Goal: Task Accomplishment & Management: Use online tool/utility

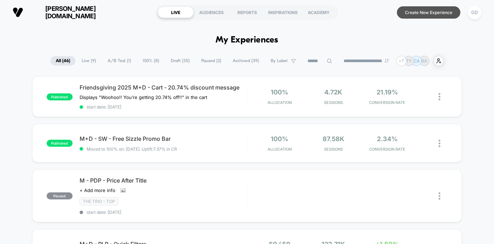
click at [424, 12] on button "Create New Experience" at bounding box center [428, 12] width 63 height 12
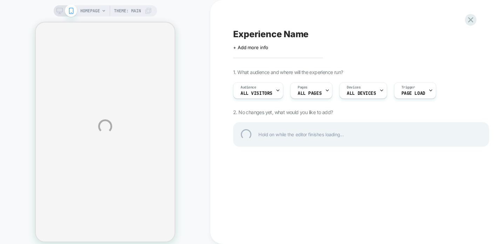
click at [278, 46] on div "HOMEPAGE Theme: MAIN Experience Name Click to edit experience details + Add mor…" at bounding box center [247, 126] width 494 height 252
click at [281, 30] on div "Experience Name" at bounding box center [361, 34] width 256 height 11
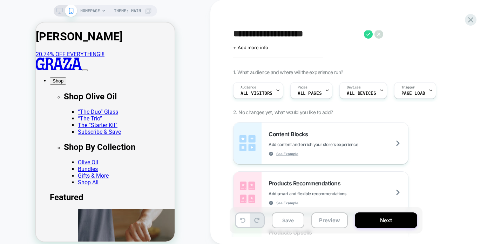
type textarea "**********"
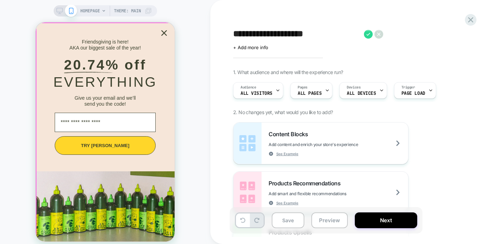
click at [163, 33] on icon "Close popup" at bounding box center [164, 33] width 10 height 10
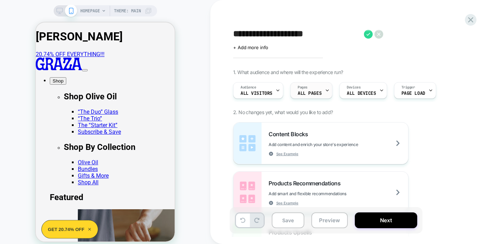
click at [313, 90] on div "Pages ALL PAGES" at bounding box center [310, 90] width 38 height 16
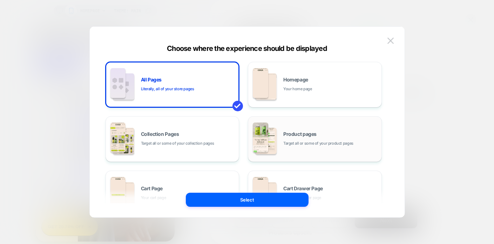
click at [299, 128] on div "Product pages Target all or some of your product pages" at bounding box center [315, 139] width 126 height 39
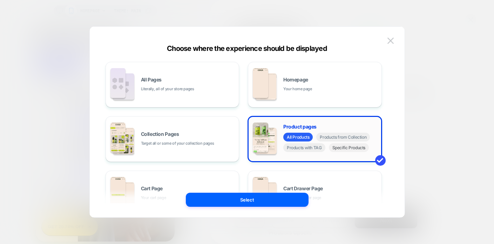
click at [336, 149] on span "Specific Products" at bounding box center [349, 147] width 40 height 9
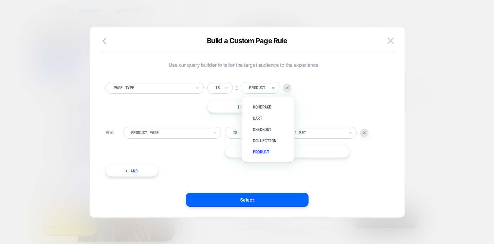
click at [267, 87] on div "Product" at bounding box center [257, 88] width 19 height 8
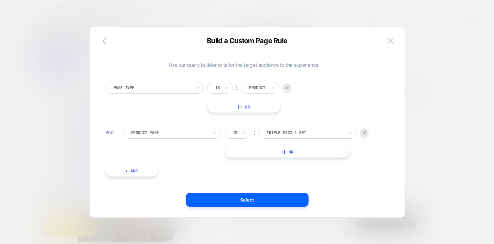
click at [309, 99] on div "Page Type Is ︰ Product || Or" at bounding box center [243, 97] width 276 height 31
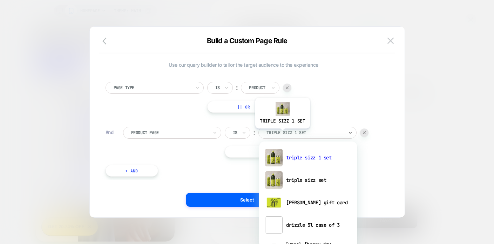
click at [282, 134] on div at bounding box center [304, 132] width 77 height 6
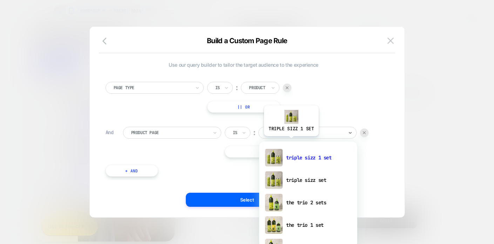
type input "****"
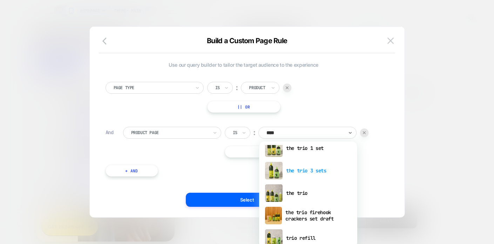
scroll to position [36, 0]
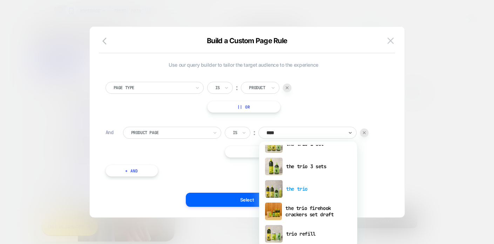
click at [304, 187] on div "the trio" at bounding box center [308, 188] width 91 height 22
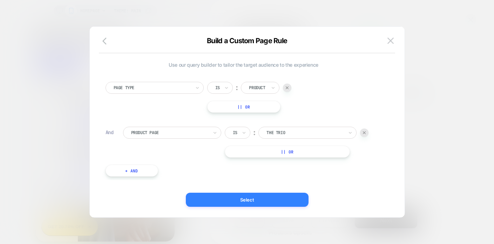
click at [248, 198] on button "Select" at bounding box center [247, 199] width 123 height 14
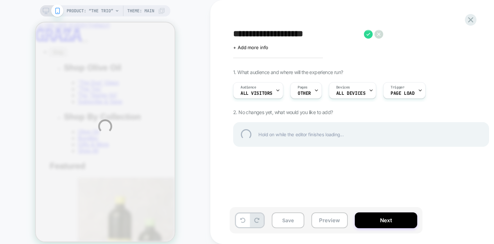
scroll to position [0, 0]
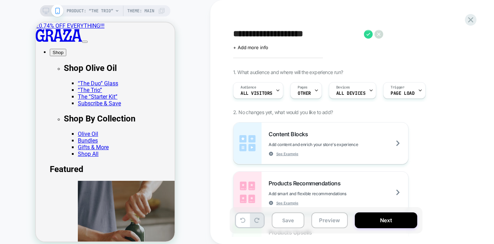
click at [259, 94] on span "All Visitors" at bounding box center [256, 93] width 32 height 5
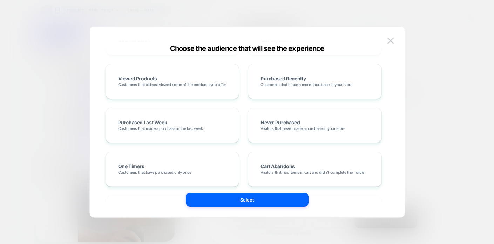
scroll to position [137, 0]
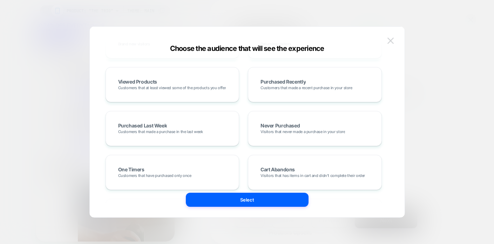
click at [390, 41] on img at bounding box center [390, 41] width 6 height 6
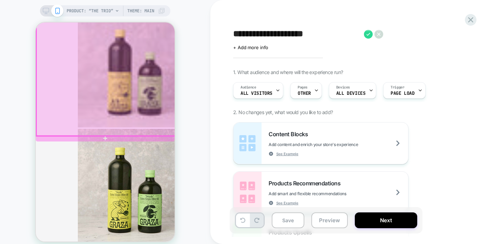
scroll to position [294, 0]
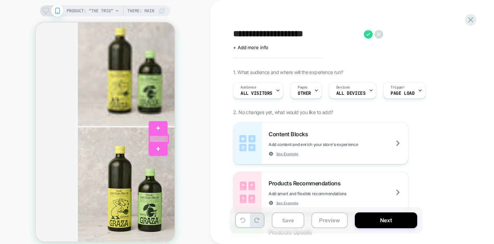
click at [151, 138] on div at bounding box center [158, 138] width 19 height 7
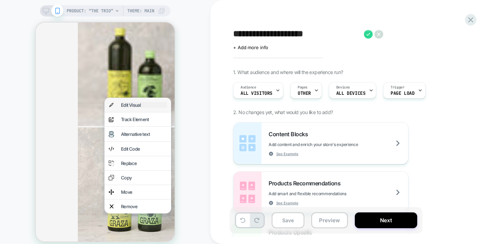
click at [142, 108] on div "Edit Visual" at bounding box center [144, 105] width 46 height 6
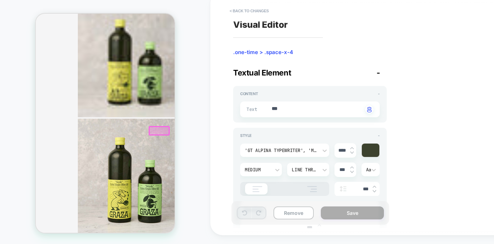
scroll to position [301, 2]
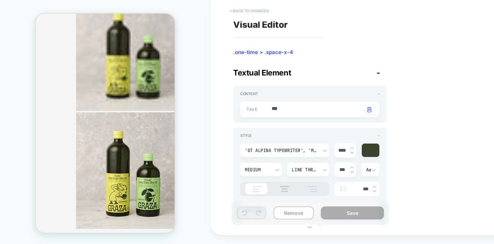
click at [230, 11] on button "< Back to changes" at bounding box center [249, 10] width 46 height 11
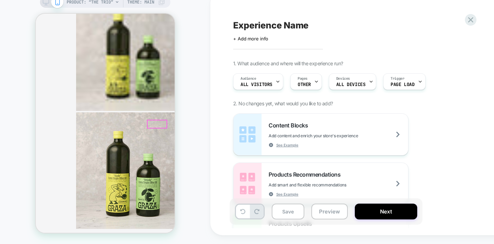
click at [154, 124] on div at bounding box center [157, 123] width 19 height 7
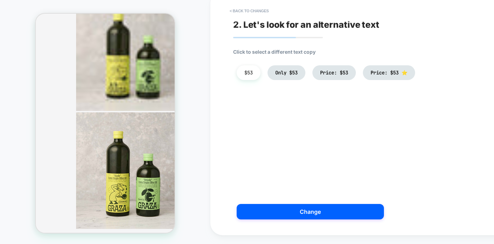
click at [255, 74] on li "$53" at bounding box center [249, 72] width 24 height 15
click at [232, 9] on button "< Back to changes" at bounding box center [249, 10] width 46 height 11
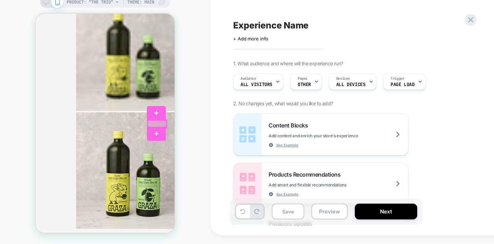
click at [153, 123] on div at bounding box center [157, 123] width 19 height 7
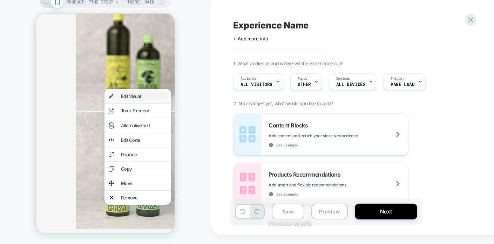
click at [146, 99] on div "Edit Visual" at bounding box center [144, 96] width 46 height 6
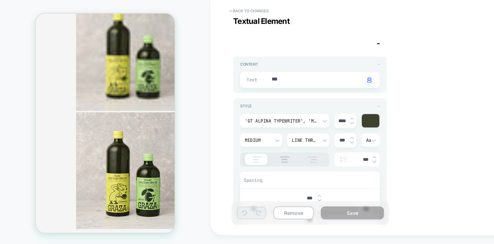
scroll to position [28, 0]
click at [291, 86] on div "Text *** Click to change to alternative text" at bounding box center [309, 81] width 139 height 16
click at [377, 66] on div "Content -" at bounding box center [309, 65] width 139 height 5
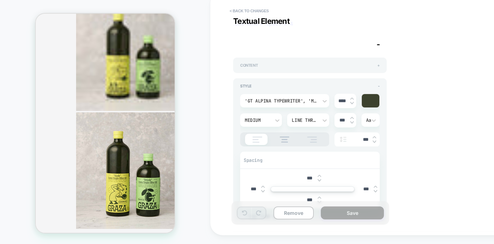
click at [377, 66] on span "+" at bounding box center [378, 65] width 2 height 5
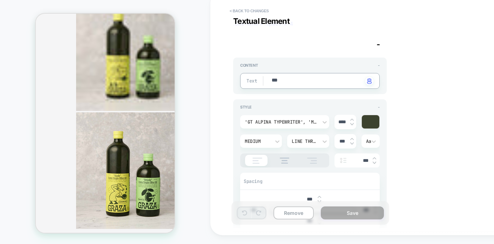
type textarea "*"
type textarea "**"
type textarea "*"
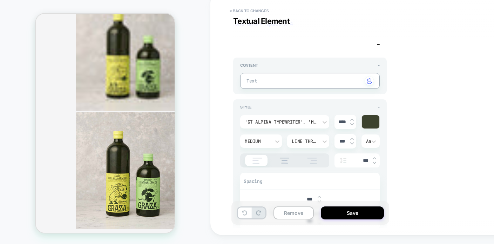
type textarea "*"
click at [353, 217] on button "Save" at bounding box center [352, 212] width 63 height 13
type textarea "*"
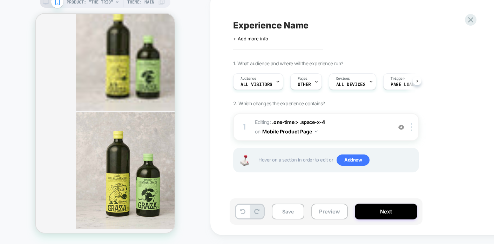
scroll to position [0, 0]
click at [282, 212] on button "Save" at bounding box center [288, 211] width 33 height 16
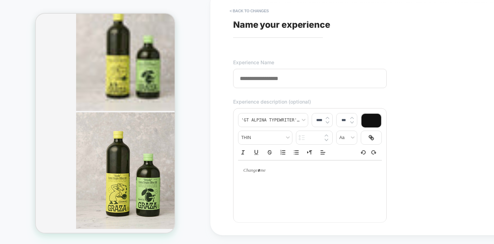
drag, startPoint x: 301, startPoint y: 81, endPoint x: 234, endPoint y: 77, distance: 67.0
click at [234, 77] on input at bounding box center [310, 78] width 154 height 19
type input "**********"
click at [268, 170] on p at bounding box center [307, 170] width 124 height 6
type input "****"
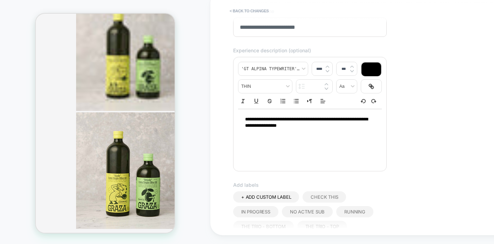
scroll to position [53, 0]
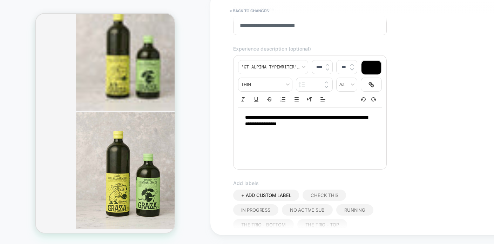
click at [321, 26] on input "**********" at bounding box center [310, 25] width 154 height 19
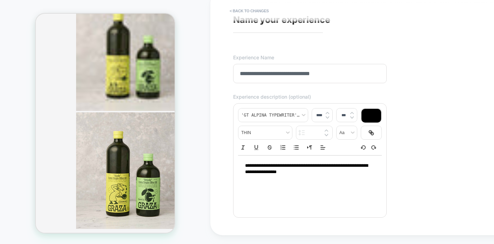
scroll to position [3, 0]
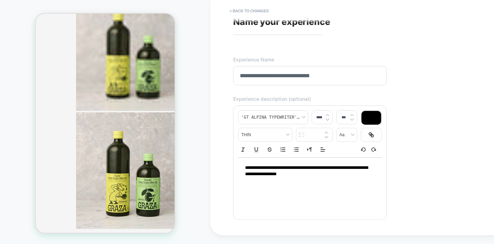
click at [259, 76] on input "**********" at bounding box center [310, 75] width 154 height 19
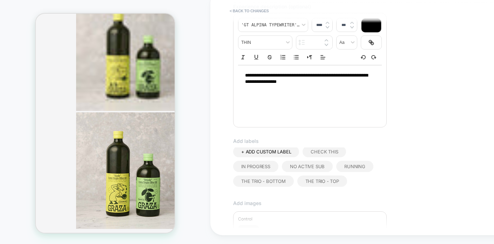
scroll to position [231, 0]
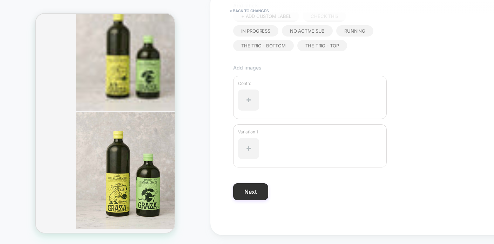
type input "**********"
click at [255, 194] on button "Next" at bounding box center [250, 191] width 35 height 17
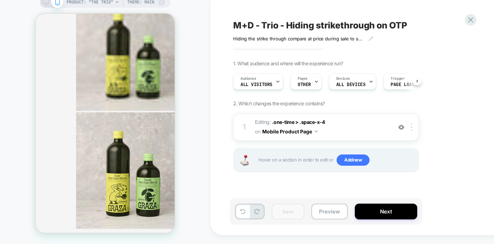
scroll to position [0, 0]
click at [48, 6] on div "PRODUCT: “The Trio” Theme: MAIN" at bounding box center [105, 1] width 130 height 11
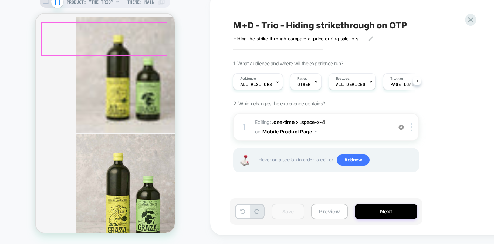
scroll to position [277, 2]
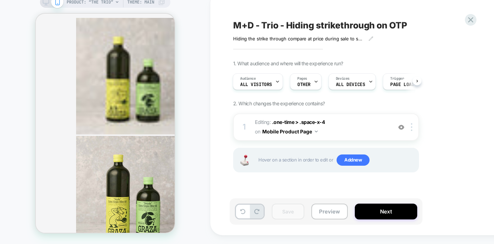
click at [47, 3] on rect at bounding box center [46, 1] width 6 height 4
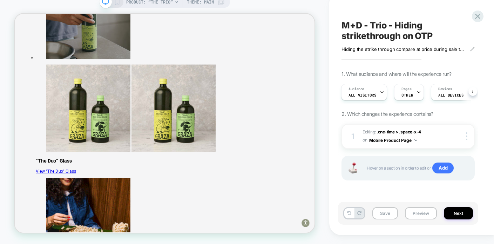
scroll to position [95, 0]
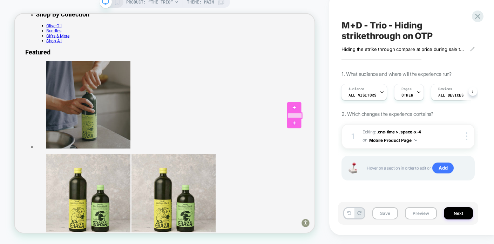
click at [386, 149] on div at bounding box center [388, 149] width 19 height 7
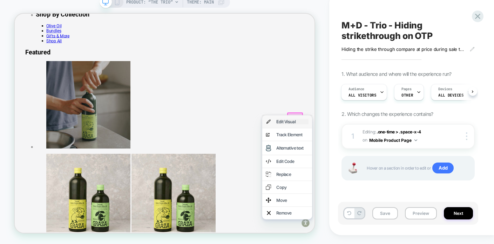
click at [382, 157] on div "Edit Visual" at bounding box center [384, 157] width 43 height 7
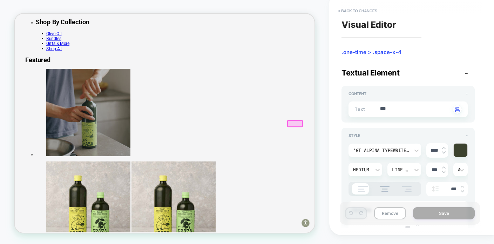
scroll to position [0, 0]
type textarea "*"
type textarea "**"
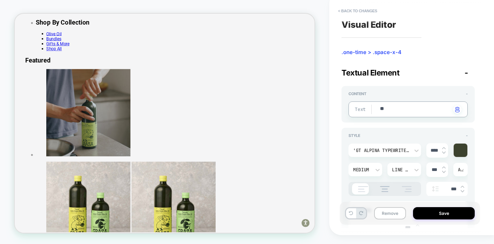
type textarea "*"
click at [433, 209] on button "Save" at bounding box center [444, 213] width 62 height 12
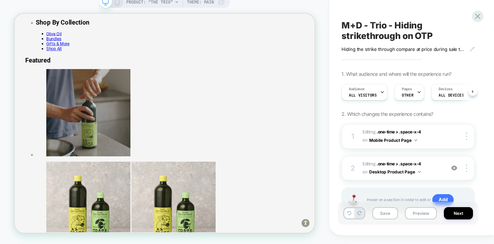
scroll to position [0, 0]
click at [457, 215] on button "Next" at bounding box center [458, 213] width 29 height 12
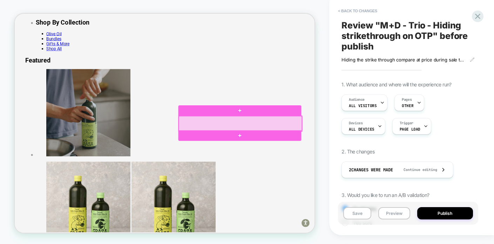
click at [369, 157] on div at bounding box center [315, 160] width 164 height 20
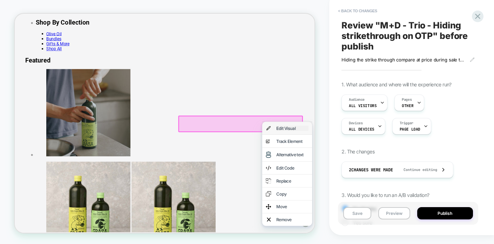
click at [369, 165] on div "Edit Visual" at bounding box center [384, 166] width 43 height 7
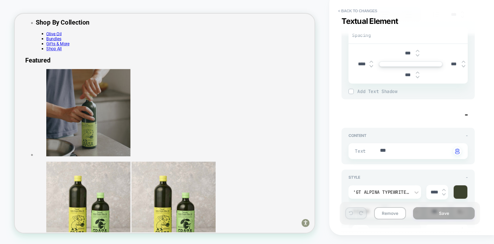
scroll to position [176, 0]
type textarea "*"
type textarea "**"
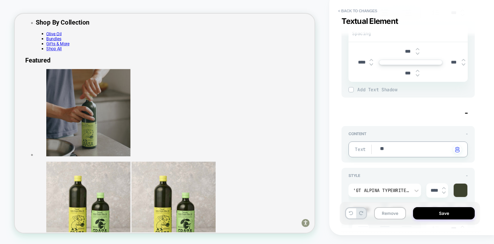
type textarea "*"
type textarea "***"
type textarea "*"
type textarea "***"
click at [425, 210] on button "Save" at bounding box center [444, 213] width 62 height 12
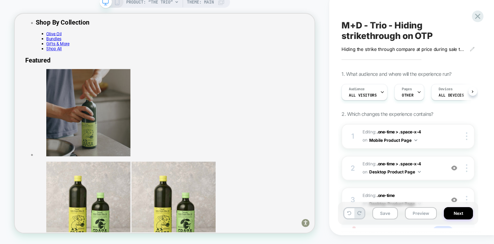
scroll to position [0, 0]
click at [385, 212] on button "Save" at bounding box center [385, 213] width 26 height 12
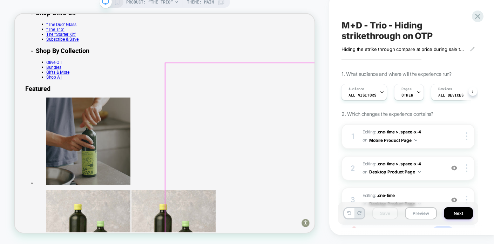
scroll to position [40, 0]
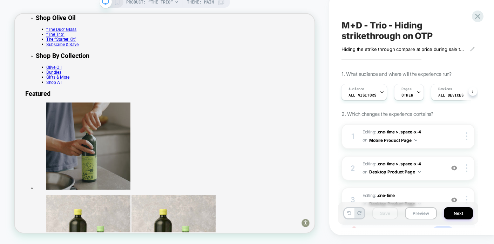
click at [117, 2] on icon at bounding box center [117, 2] width 6 height 6
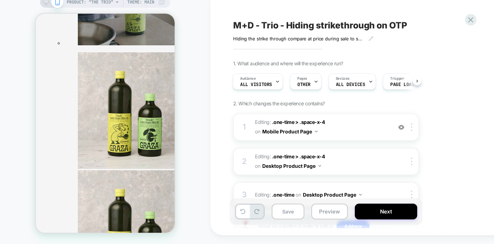
scroll to position [252, 0]
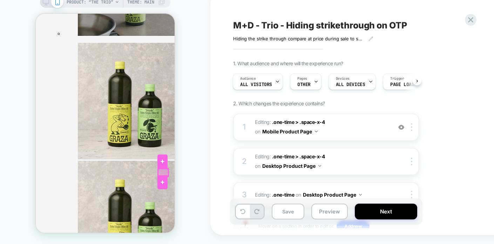
click at [162, 172] on div at bounding box center [163, 172] width 10 height 7
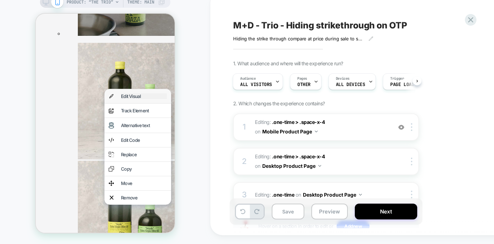
click at [141, 97] on div "Edit Visual" at bounding box center [144, 96] width 46 height 6
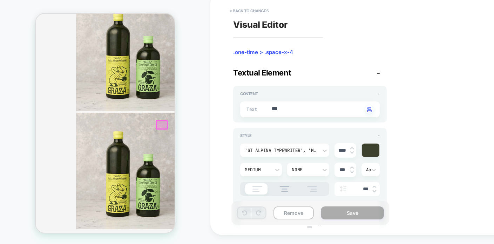
scroll to position [301, 2]
type textarea "*"
type textarea "**"
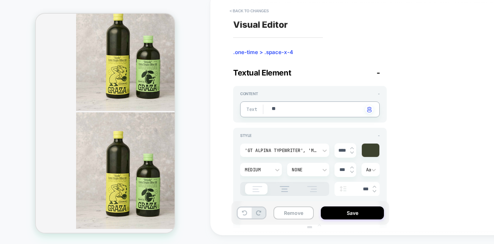
type textarea "*"
type textarea "***"
type textarea "*"
type textarea "***"
click at [334, 212] on button "Save" at bounding box center [352, 212] width 63 height 13
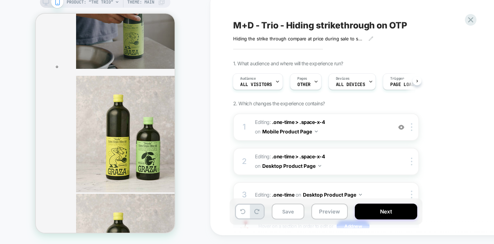
scroll to position [327, 2]
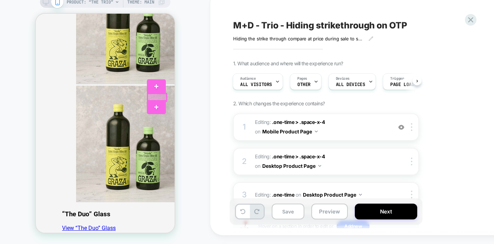
click at [155, 96] on div at bounding box center [157, 97] width 19 height 7
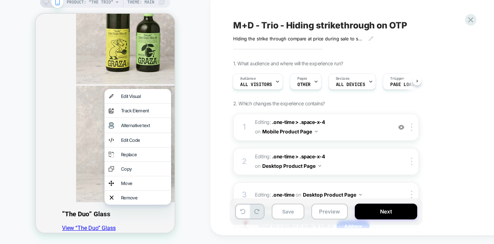
click at [155, 96] on div "Edit Visual" at bounding box center [144, 96] width 46 height 6
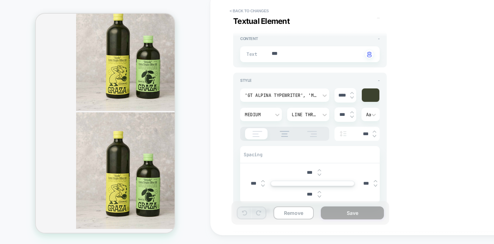
scroll to position [36, 0]
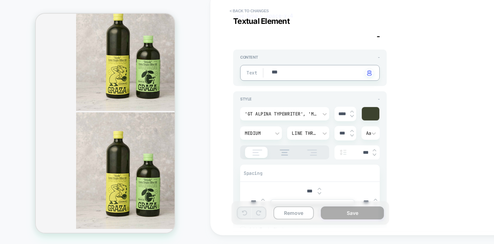
type textarea "*"
type textarea "**"
type textarea "*"
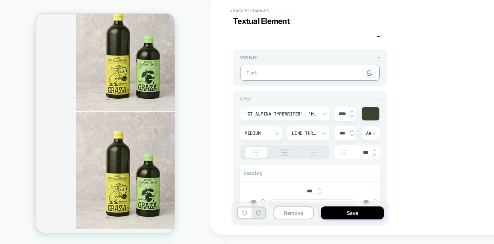
type textarea "*"
click at [420, 150] on div "Visual Editor .one-time > .space-x-4 Textual Element - Content - Text Click to …" at bounding box center [361, 113] width 263 height 230
click at [346, 212] on button "Save" at bounding box center [352, 212] width 63 height 13
type textarea "*"
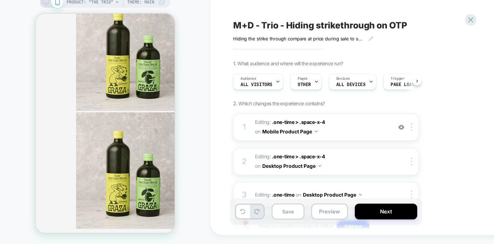
scroll to position [0, 0]
click at [374, 212] on button "Next" at bounding box center [386, 211] width 62 height 16
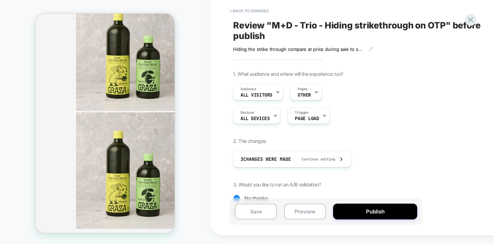
click at [374, 212] on button "Publish" at bounding box center [375, 211] width 84 height 16
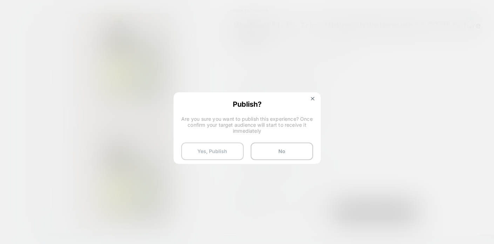
click at [227, 149] on button "Yes, Publish" at bounding box center [212, 151] width 62 height 18
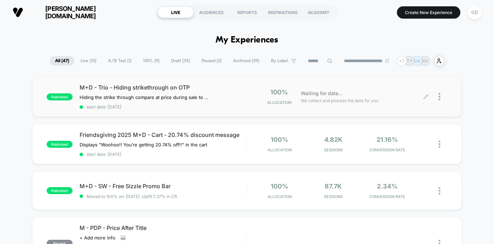
click at [441, 99] on div at bounding box center [442, 96] width 9 height 16
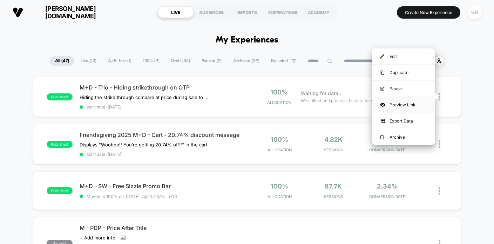
click at [406, 108] on div "Preview Link" at bounding box center [403, 105] width 63 height 16
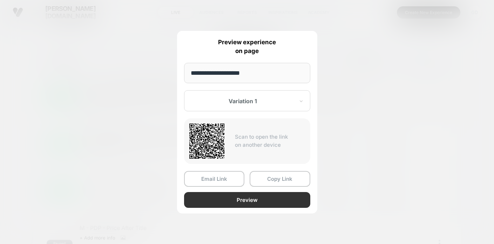
click at [248, 202] on button "Preview" at bounding box center [247, 200] width 126 height 16
